Goal: Communication & Community: Ask a question

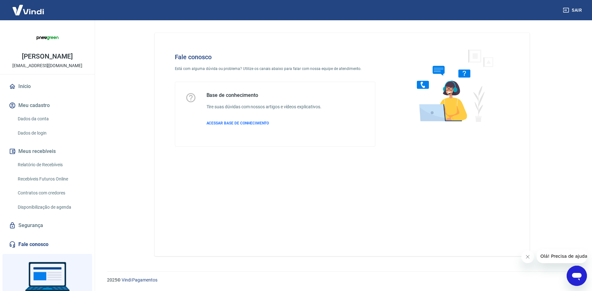
click at [30, 251] on link "Fale conosco" at bounding box center [47, 244] width 79 height 14
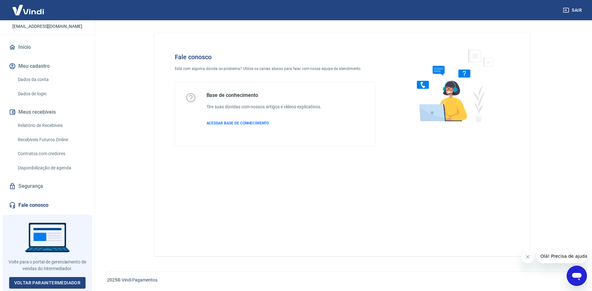
scroll to position [46, 0]
click at [570, 278] on div "Abrir janela de mensagens" at bounding box center [576, 275] width 19 height 19
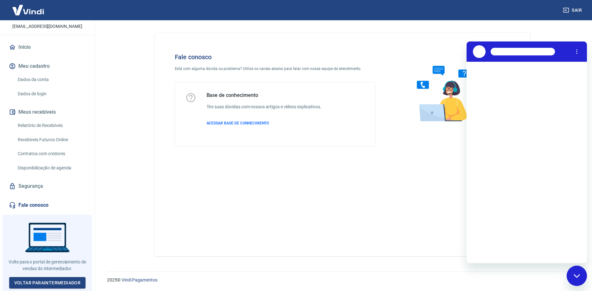
scroll to position [0, 0]
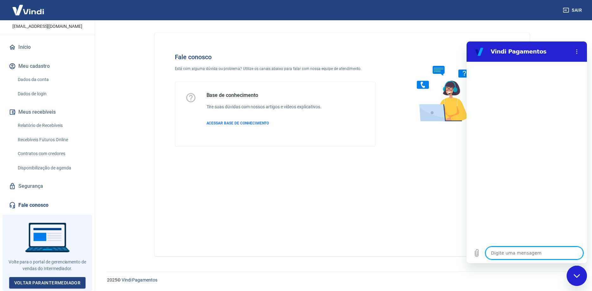
type textarea "O"
type textarea "x"
type textarea "OI"
type textarea "x"
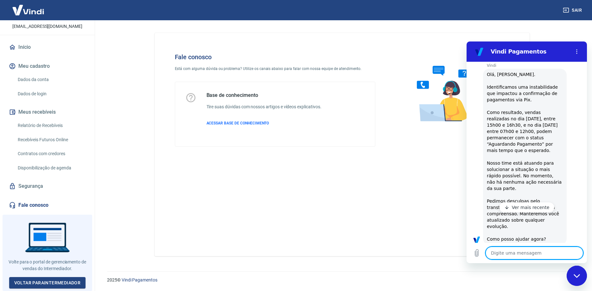
click at [525, 207] on p "Ver mais recente" at bounding box center [531, 207] width 38 height 6
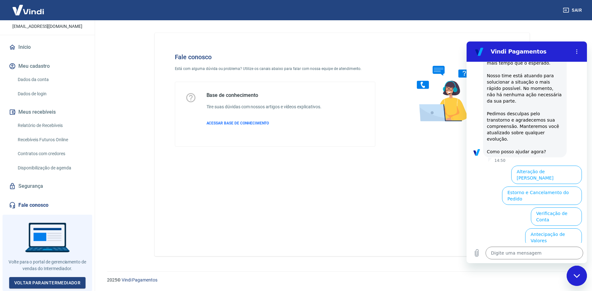
scroll to position [114, 0]
click at [510, 249] on button "Informações sobre o pedido" at bounding box center [512, 258] width 66 height 18
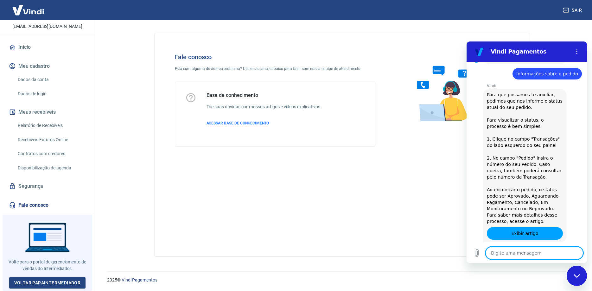
scroll to position [212, 0]
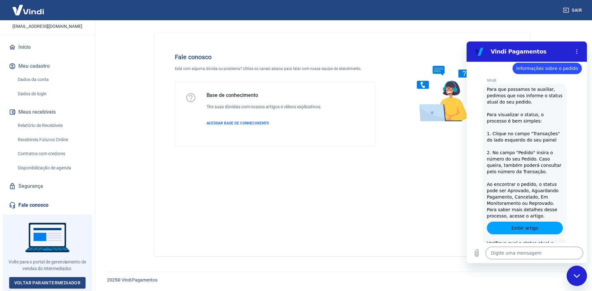
click at [513, 284] on button "Cancelado" at bounding box center [513, 290] width 31 height 12
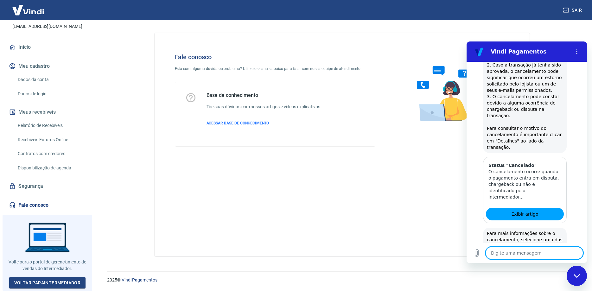
scroll to position [478, 0]
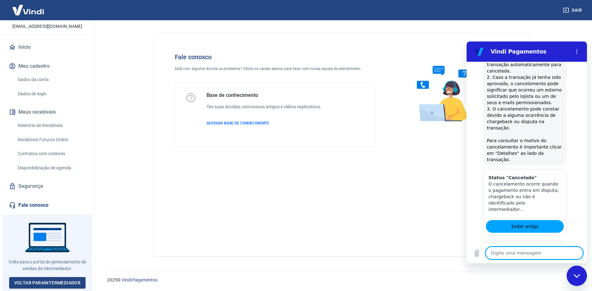
scroll to position [470, 0]
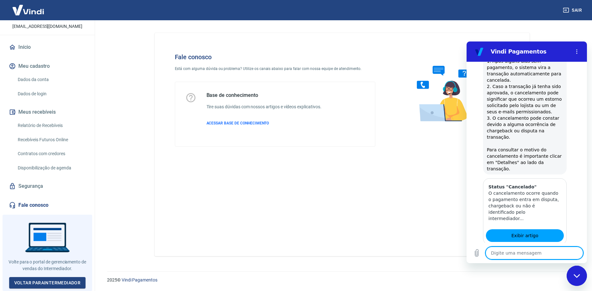
scroll to position [456, 0]
click at [519, 252] on textarea at bounding box center [534, 253] width 98 height 13
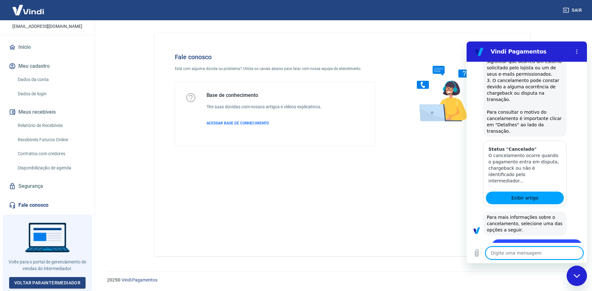
scroll to position [498, 0]
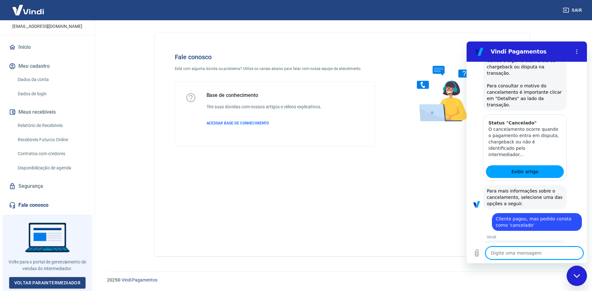
scroll to position [521, 0]
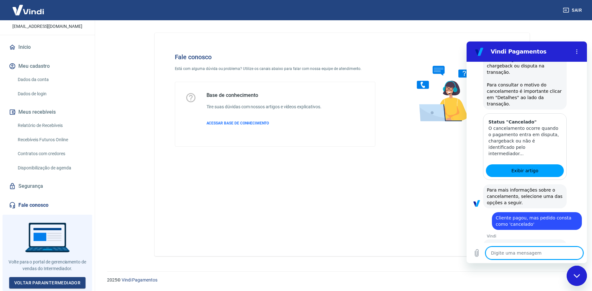
type textarea "x"
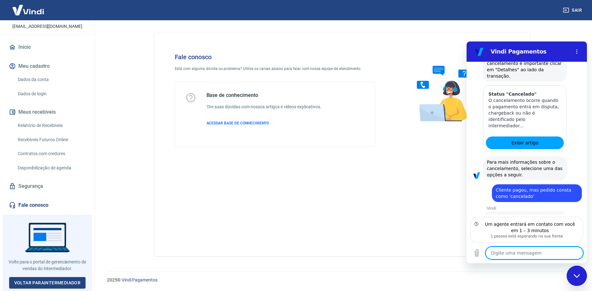
scroll to position [549, 0]
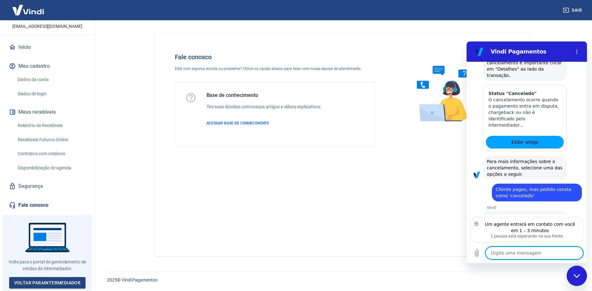
type textarea "O"
type textarea "x"
type textarea "OK"
type textarea "x"
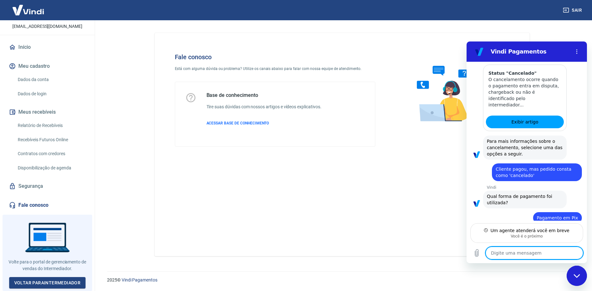
scroll to position [570, 0]
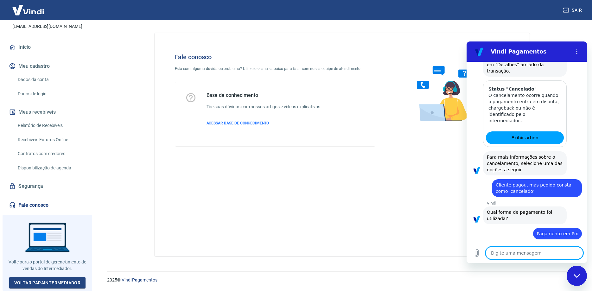
type textarea "x"
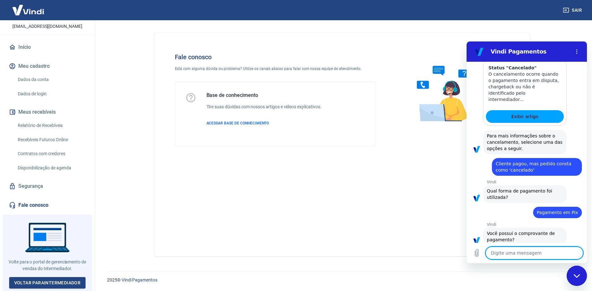
scroll to position [576, 0]
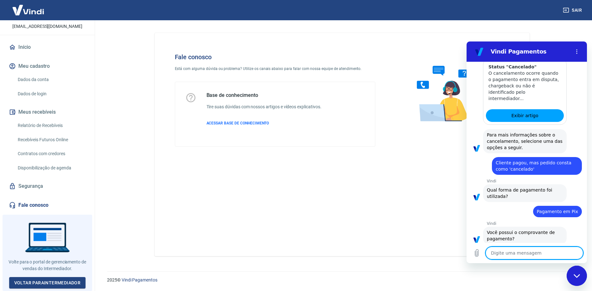
type textarea "O"
type textarea "x"
type textarea "OK"
type textarea "x"
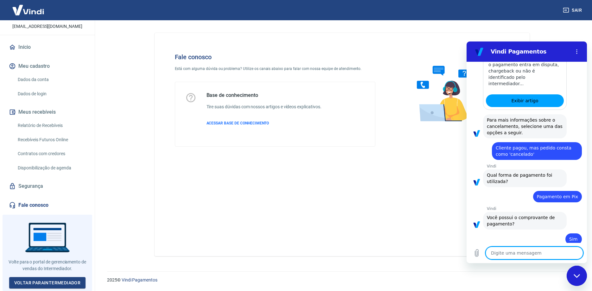
scroll to position [591, 0]
click at [478, 252] on icon "Carregar arquivo" at bounding box center [477, 253] width 8 height 8
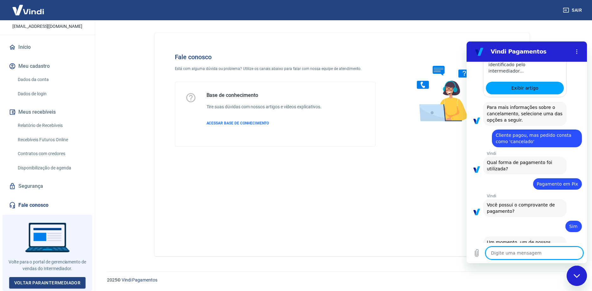
scroll to position [605, 0]
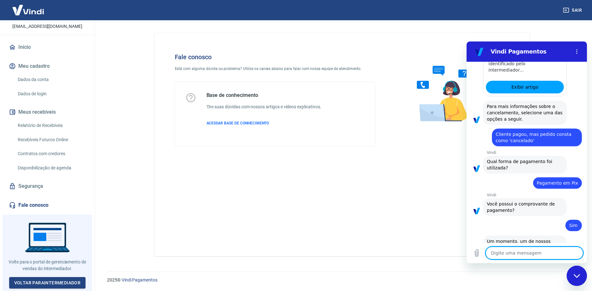
type textarea "x"
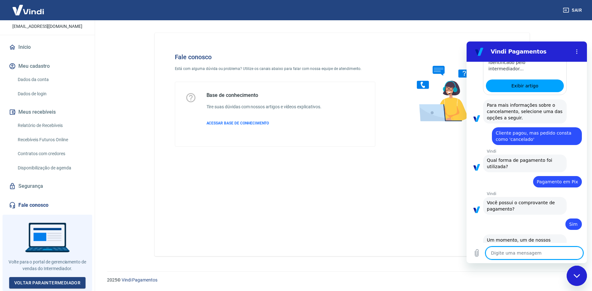
type textarea "C"
type textarea "x"
type textarea "CO"
type textarea "x"
type textarea "CON"
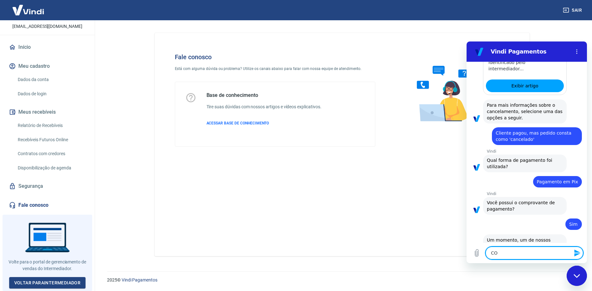
type textarea "x"
type textarea "CONS"
type textarea "x"
type textarea "CONST"
type textarea "x"
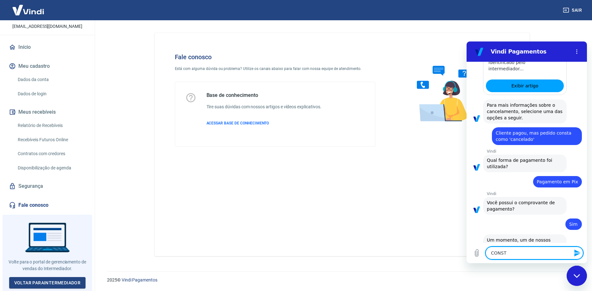
type textarea "CONSTA"
type textarea "x"
type textarea "CONSTA"
type textarea "x"
type textarea "CONSTA C"
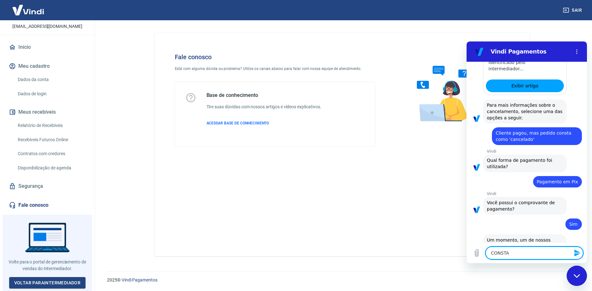
type textarea "x"
type textarea "CONSTA CO"
type textarea "x"
type textarea "CONSTA COM"
type textarea "x"
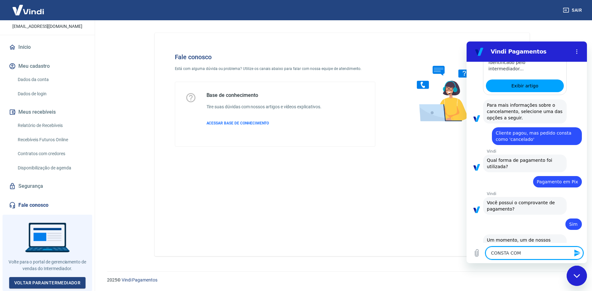
type textarea "CONSTA COMO"
type textarea "x"
type textarea "CONSTA COMO"
type textarea "x"
type textarea "CONSTA COMO C"
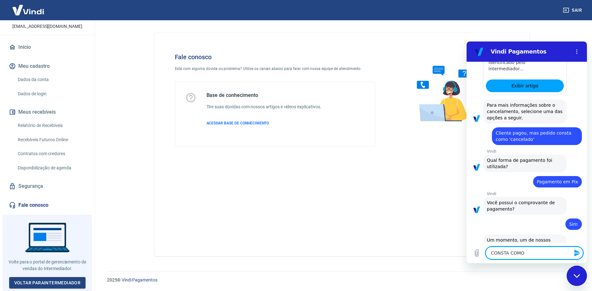
type textarea "x"
type textarea "CONSTA COMO CA"
type textarea "x"
type textarea "CONSTA COMO CAN"
type textarea "x"
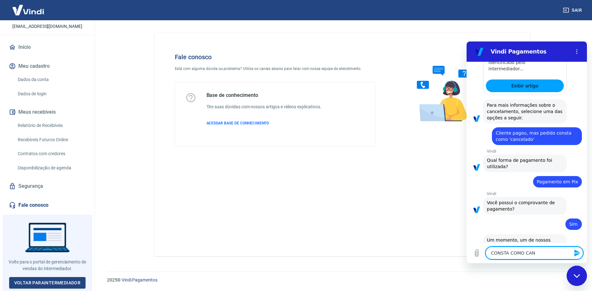
type textarea "CONSTA COMO CANC"
type textarea "x"
type textarea "CONSTA COMO CANCE"
type textarea "x"
type textarea "CONSTA COMO CANCEL"
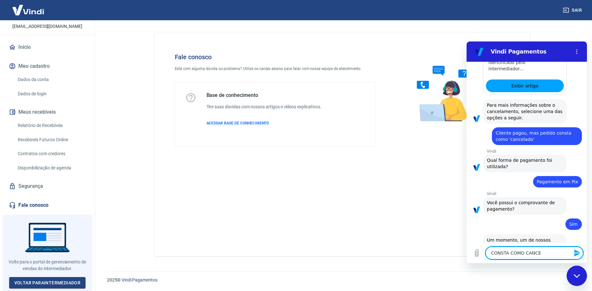
type textarea "x"
type textarea "CONSTA COMO CANCELA"
type textarea "x"
type textarea "CONSTA COMO CANCELAD"
type textarea "x"
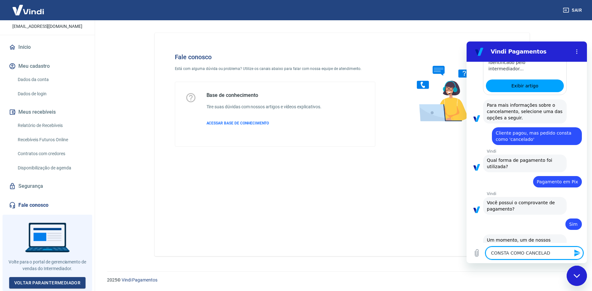
type textarea "CONSTA COMO CANCELADO"
type textarea "x"
type textarea "CONSTA COMO CANCELADO"
type textarea "x"
type textarea "CONSTA COMO CANCELADO D"
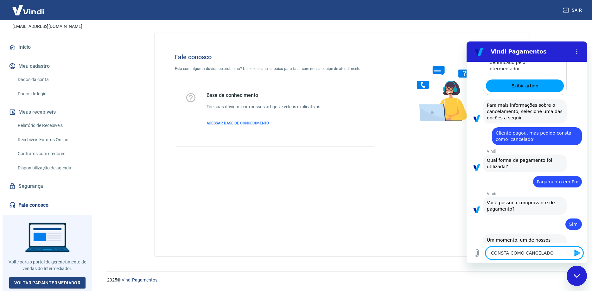
type textarea "x"
type textarea "CONSTA COMO CANCELADO DE"
type textarea "x"
type textarea "CONSTA COMO CANCELADO DES"
type textarea "x"
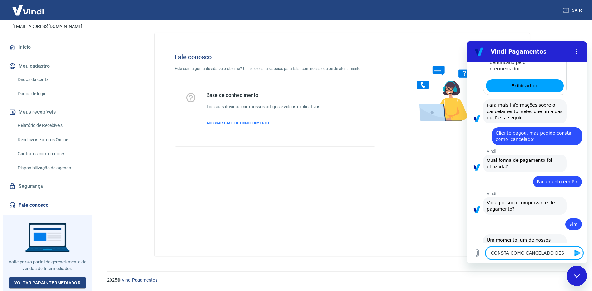
type textarea "CONSTA COMO CANCELADO DESD"
type textarea "x"
type textarea "CONSTA COMO CANCELADO DESDE"
type textarea "x"
type textarea "CONSTA COMO CANCELADO DESDE"
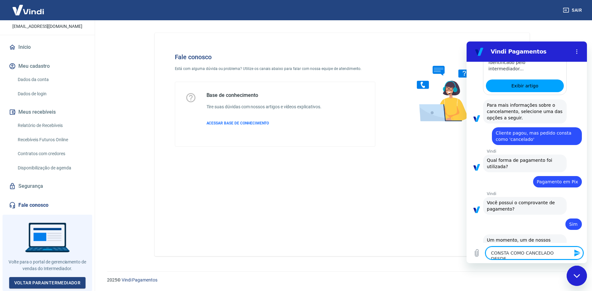
type textarea "x"
type textarea "CONSTA COMO CANCELADO DESDE O"
type textarea "x"
type textarea "CONSTA COMO CANCELADO DESDE ON"
type textarea "x"
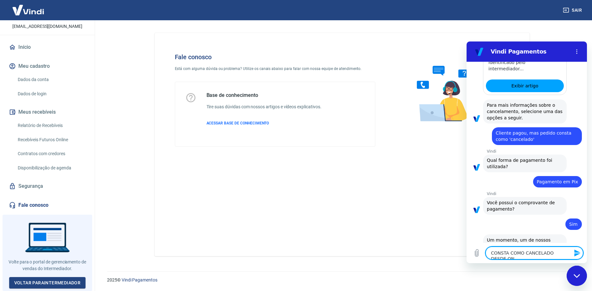
type textarea "CONSTA COMO CANCELADO DESDE ONT"
type textarea "x"
type textarea "CONSTA COMO CANCELADO DESDE ONTE"
type textarea "x"
type textarea "CONSTA COMO CANCELADO DESDE ONTEM"
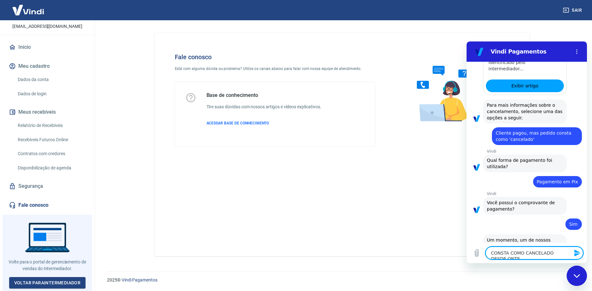
type textarea "x"
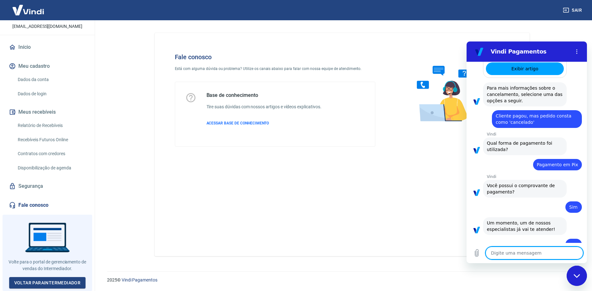
type textarea "x"
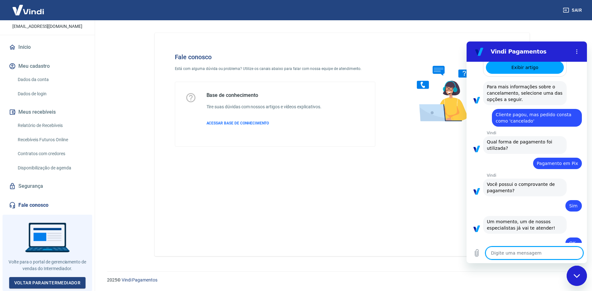
scroll to position [625, 0]
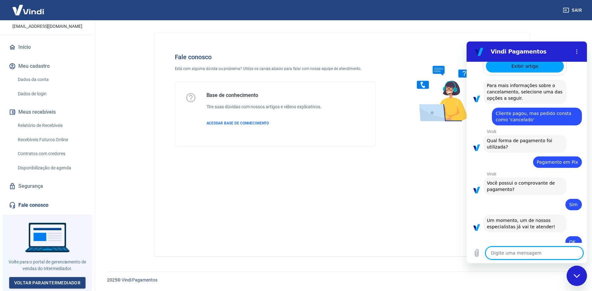
type textarea "c"
type textarea "x"
type textarea "cl"
type textarea "x"
type textarea "cli"
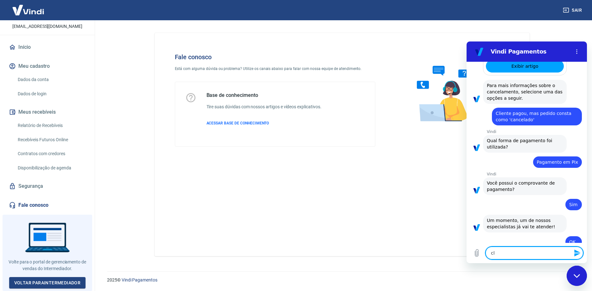
type textarea "x"
type textarea "clie"
type textarea "x"
type textarea "clien"
type textarea "x"
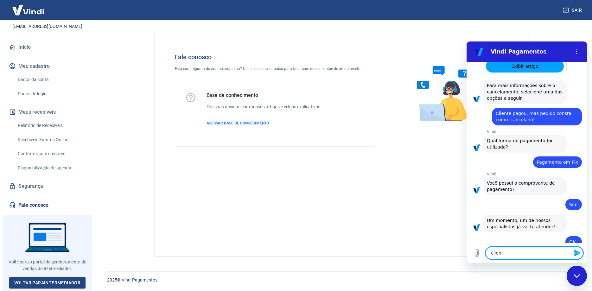
type textarea "client"
type textarea "x"
type textarea "cliente"
type textarea "x"
type textarea "cliente"
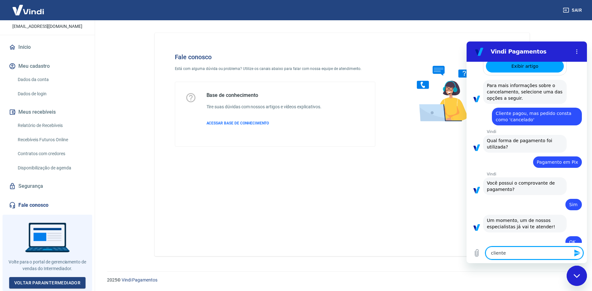
type textarea "x"
type textarea "cliente q"
type textarea "x"
type textarea "cliente qu"
type textarea "x"
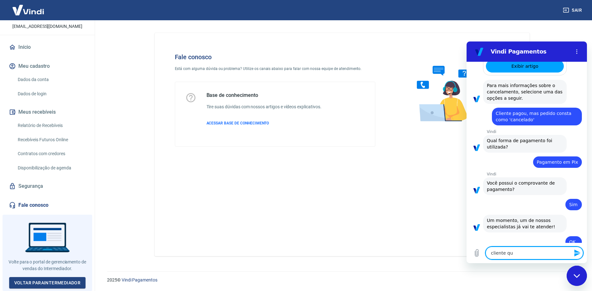
type textarea "cliente que"
type textarea "x"
type textarea "cliente quer"
type textarea "x"
type textarea "cliente quer"
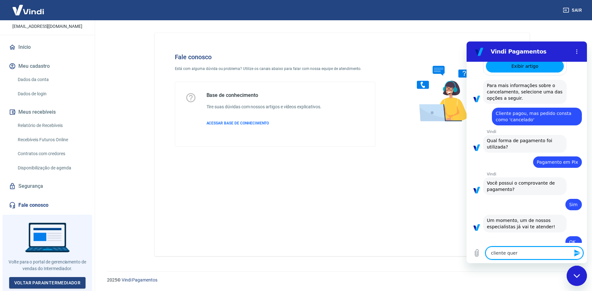
type textarea "x"
type textarea "cliente quer u"
type textarea "x"
type textarea "cliente quer um"
type textarea "x"
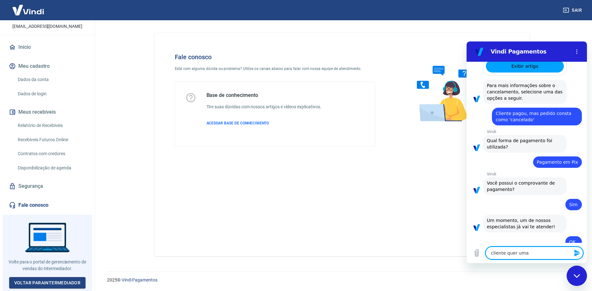
type textarea "cliente quer uma"
type textarea "x"
type textarea "cliente quer uma p"
type textarea "x"
type textarea "cliente quer uma po"
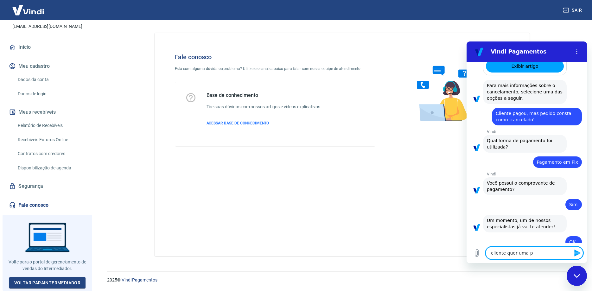
type textarea "x"
type textarea "cliente quer uma pos"
type textarea "x"
type textarea "cliente quer uma posi"
type textarea "x"
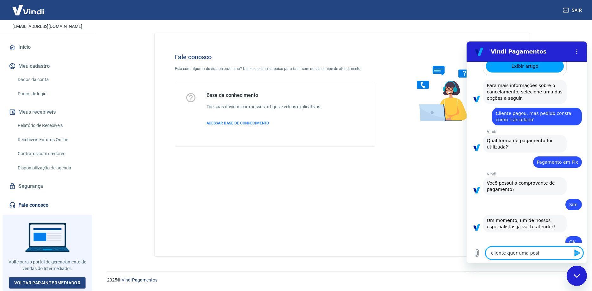
type textarea "cliente quer uma posiç"
type textarea "x"
type textarea "cliente quer uma posiçã"
type textarea "x"
type textarea "cliente quer uma posição"
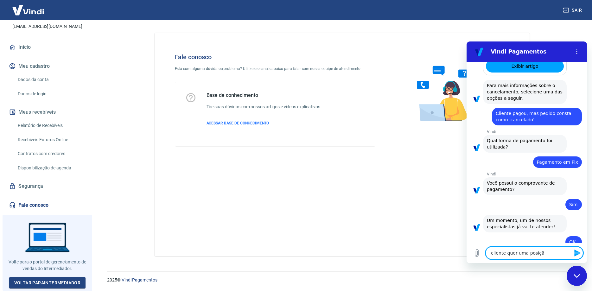
type textarea "x"
type textarea "cliente quer uma posição"
type textarea "x"
type textarea "cliente quer uma posição"
type textarea "x"
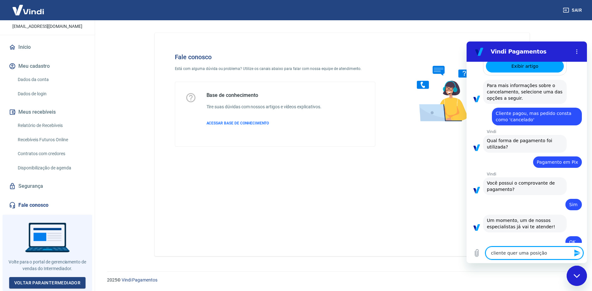
type textarea "cliente quer uma posiçã"
type textarea "x"
type textarea "cliente quer uma posiçãp"
type textarea "x"
type textarea "cliente quer uma posiçãp"
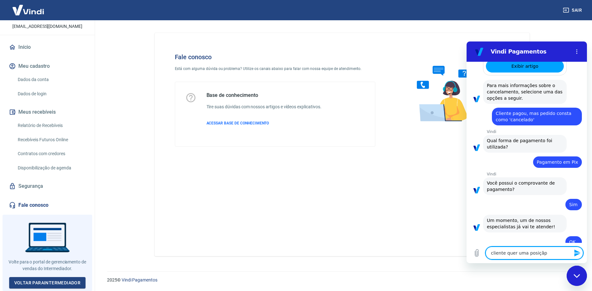
type textarea "x"
type textarea "cliente quer uma posiçãp u"
type textarea "x"
type textarea "cliente quer uma posiçãp ur"
type textarea "x"
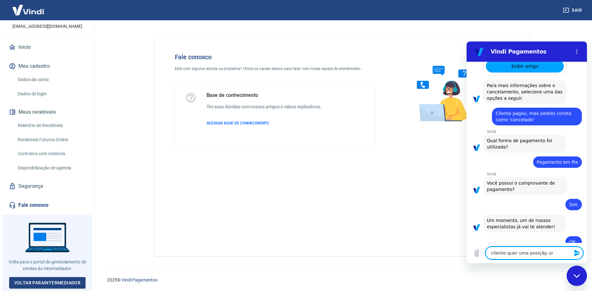
type textarea "cliente quer uma posiçãp urg"
type textarea "x"
type textarea "cliente quer uma posiçãp urge"
type textarea "x"
type textarea "cliente quer uma posiçãp urgen"
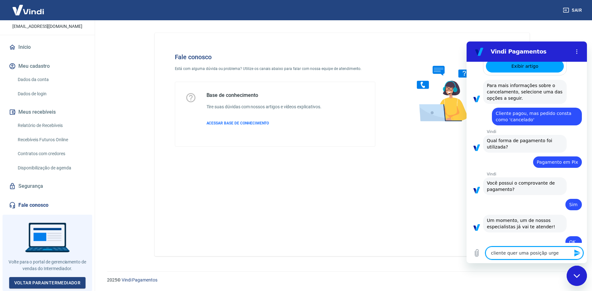
type textarea "x"
type textarea "cliente quer uma posiçãp urgent"
type textarea "x"
type textarea "cliente quer uma posiçãp urgente"
type textarea "x"
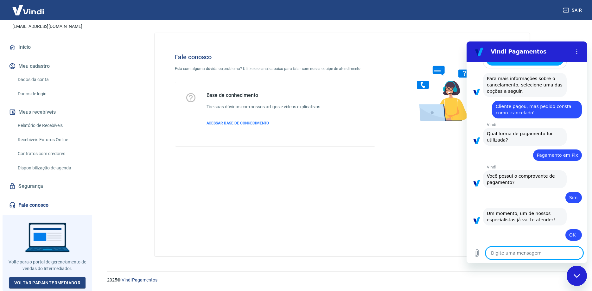
type textarea "x"
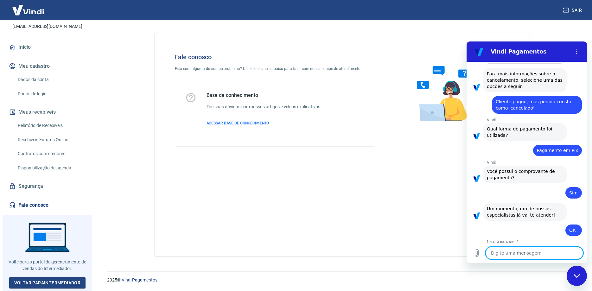
scroll to position [637, 0]
type textarea "p"
type textarea "x"
type textarea "pe"
type textarea "x"
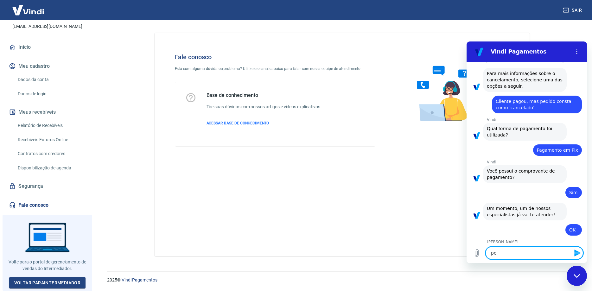
type textarea "ped"
type textarea "x"
type textarea "pedi"
type textarea "x"
type textarea "pedid"
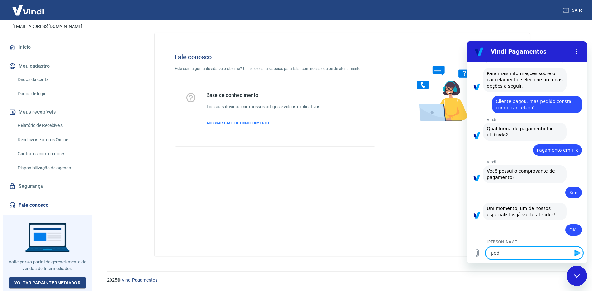
type textarea "x"
type textarea "pedido"
type textarea "x"
type textarea "pedido"
type textarea "x"
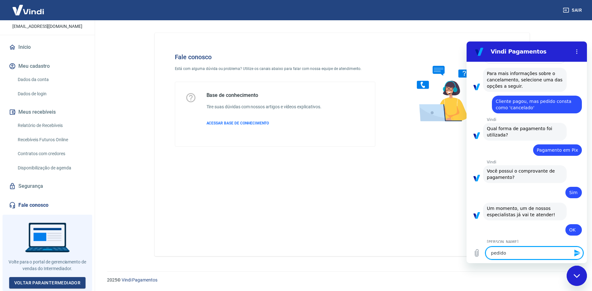
type textarea "pedido 4"
type textarea "x"
type textarea "pedido 46"
type textarea "x"
type textarea "pedido 461"
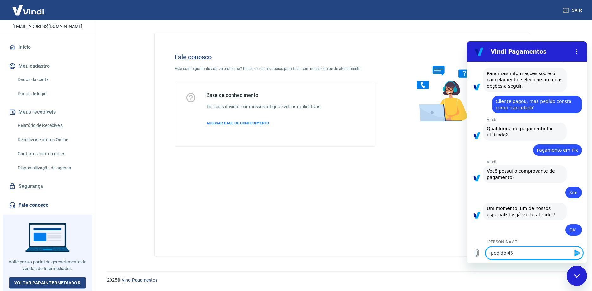
type textarea "x"
type textarea "pedido 4611"
type textarea "x"
type textarea "pedido 46116"
type textarea "x"
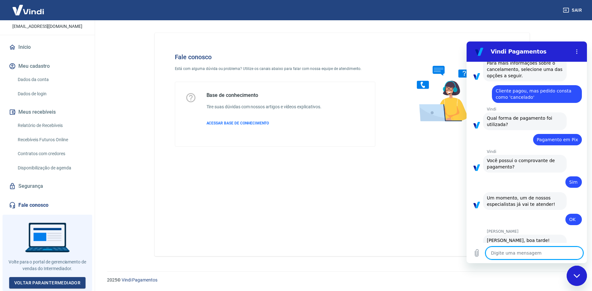
type textarea "x"
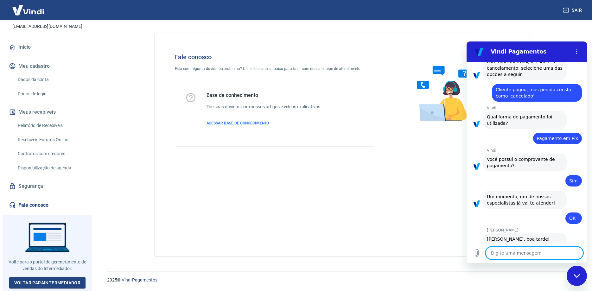
scroll to position [649, 0]
type textarea "n"
type textarea "x"
type textarea "na"
type textarea "x"
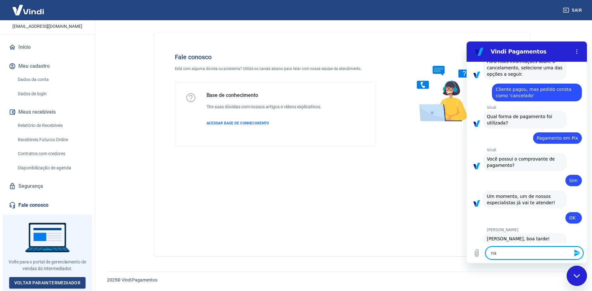
type textarea "na"
type textarea "x"
type textarea "na t"
type textarea "x"
type textarea "na tr"
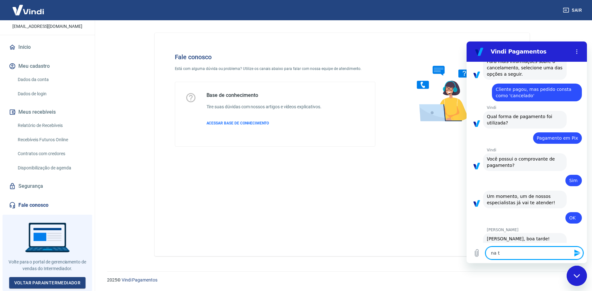
type textarea "x"
type textarea "na tra"
type textarea "x"
type textarea "na tray"
type textarea "x"
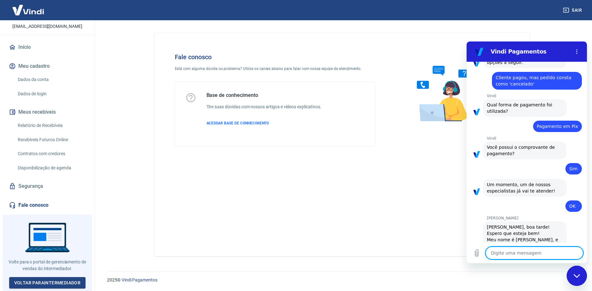
scroll to position [662, 0]
type textarea "x"
click at [515, 254] on textarea at bounding box center [534, 253] width 98 height 13
paste textarea "223639005"
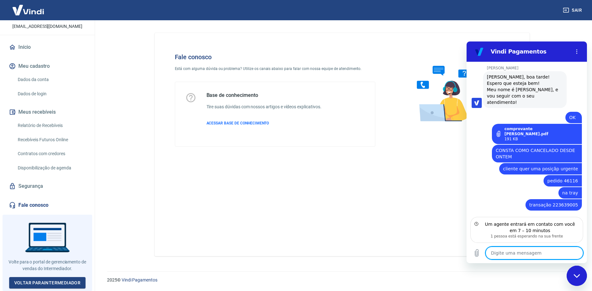
scroll to position [812, 0]
click at [587, 168] on main "Fale conosco Está com alguma dúvida ou problema? Utilize os canais abaixo para …" at bounding box center [342, 155] width 500 height 271
click at [532, 250] on textarea "ameaçando ir" at bounding box center [534, 253] width 98 height 13
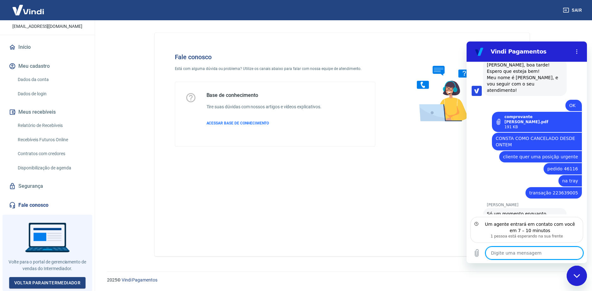
scroll to position [824, 0]
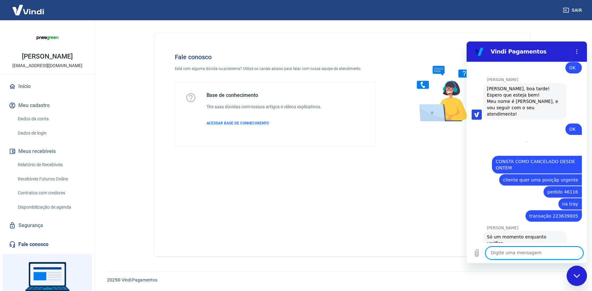
scroll to position [795, 0]
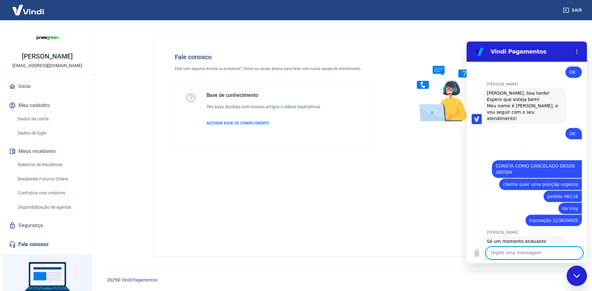
type textarea "x"
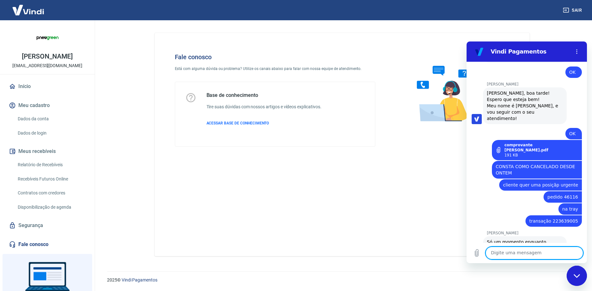
click at [530, 254] on textarea at bounding box center [534, 253] width 98 height 13
type textarea "OI"
type textarea "x"
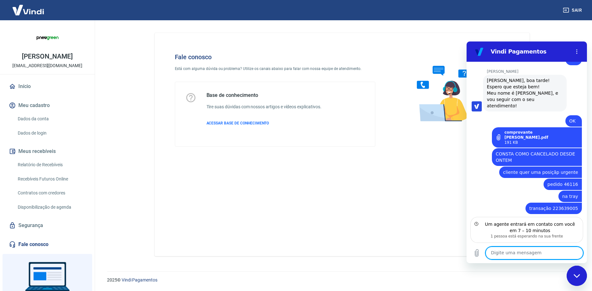
scroll to position [848, 0]
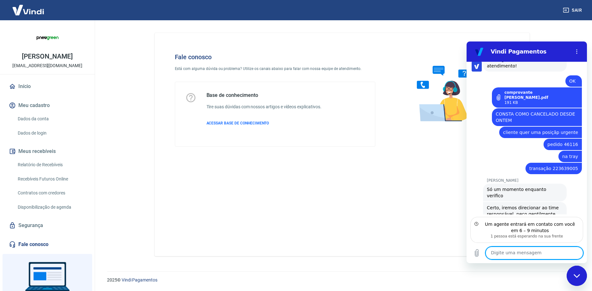
type textarea "x"
click at [502, 252] on textarea at bounding box center [534, 253] width 98 height 13
